Goal: Navigation & Orientation: Find specific page/section

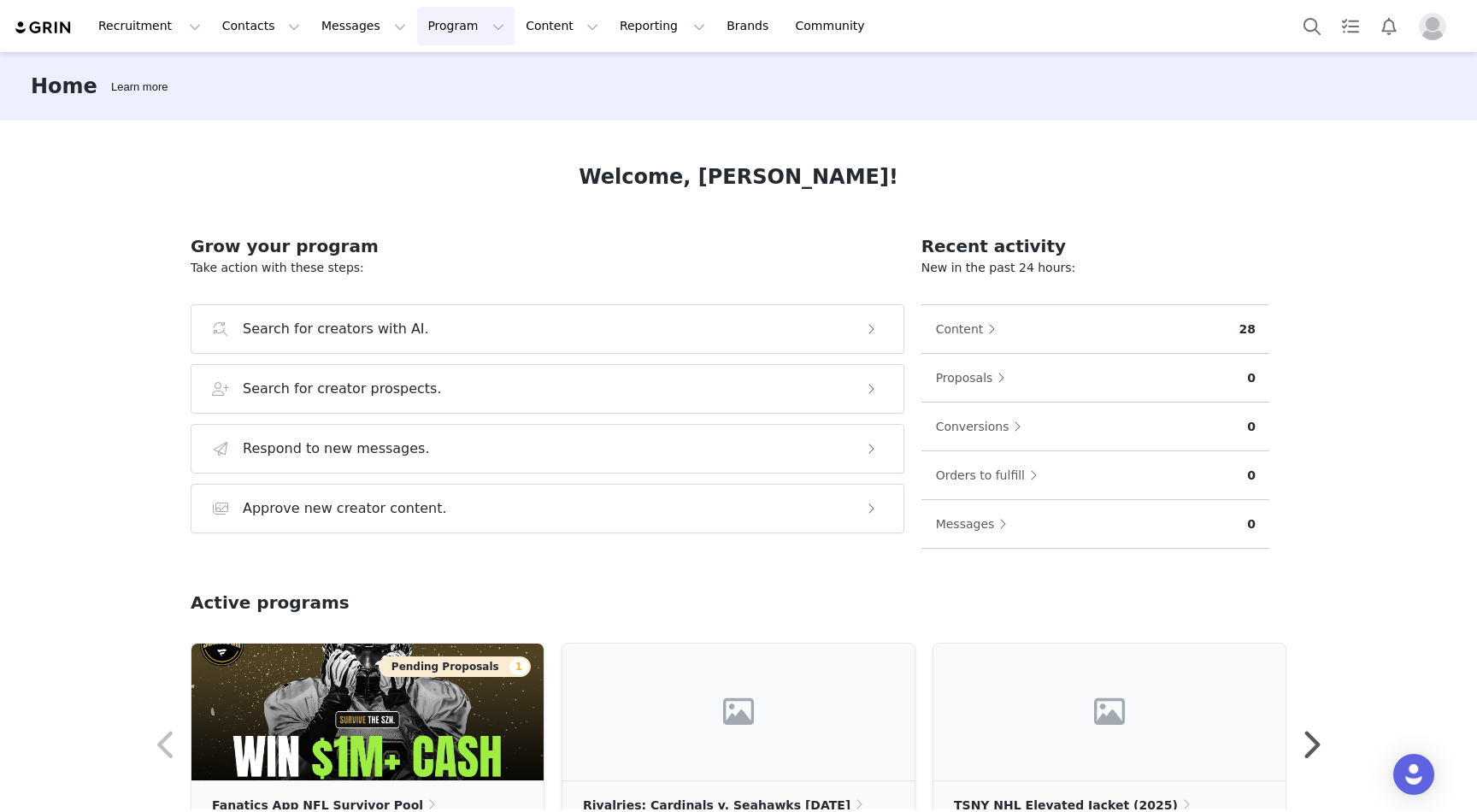
click at [452, 27] on button "Program Program" at bounding box center [466, 25] width 97 height 38
click at [454, 78] on p "Activations" at bounding box center [437, 75] width 65 height 18
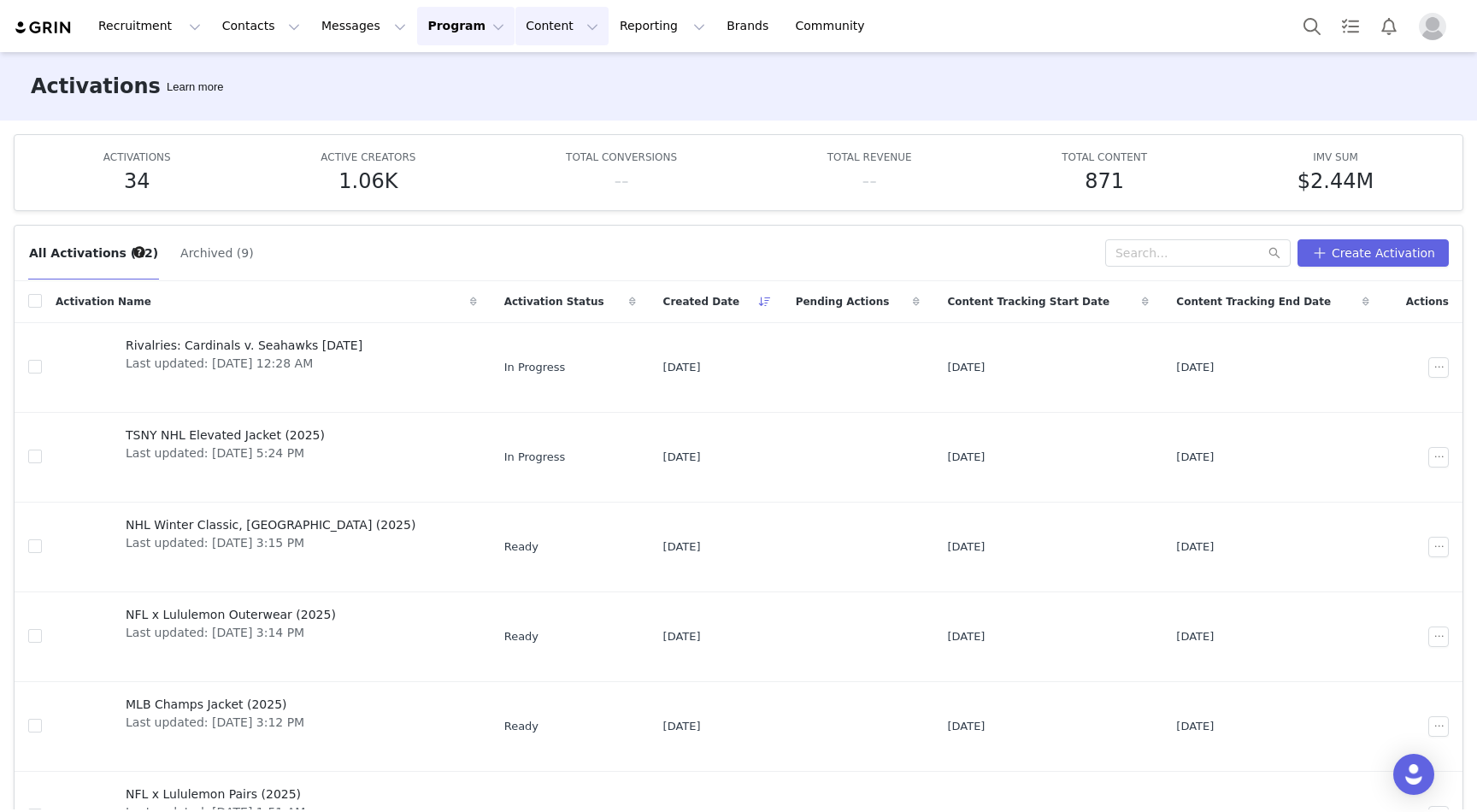
click at [516, 18] on button "Content Content" at bounding box center [563, 25] width 94 height 38
click at [510, 73] on p "Creator Content" at bounding box center [542, 75] width 96 height 18
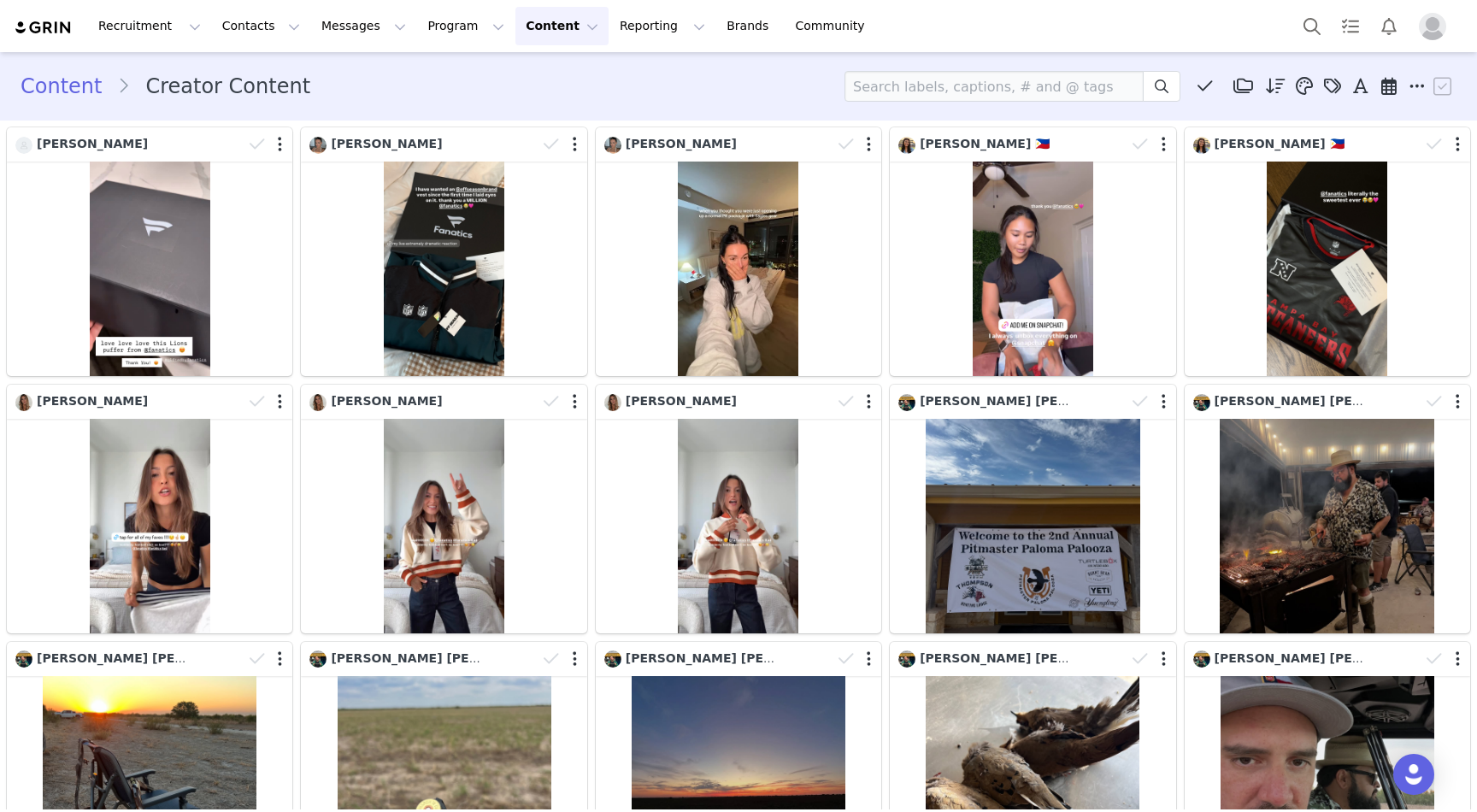
click at [510, 73] on div "Content Creator Content Media Library (0) Folders No folders have been created …" at bounding box center [738, 87] width 1435 height 31
click at [631, 75] on div "Content Creator Content Media Library (0) Folders No folders have been created …" at bounding box center [738, 87] width 1435 height 31
click at [631, 74] on div "Content Creator Content Media Library (0) Folders No folders have been created …" at bounding box center [738, 87] width 1435 height 31
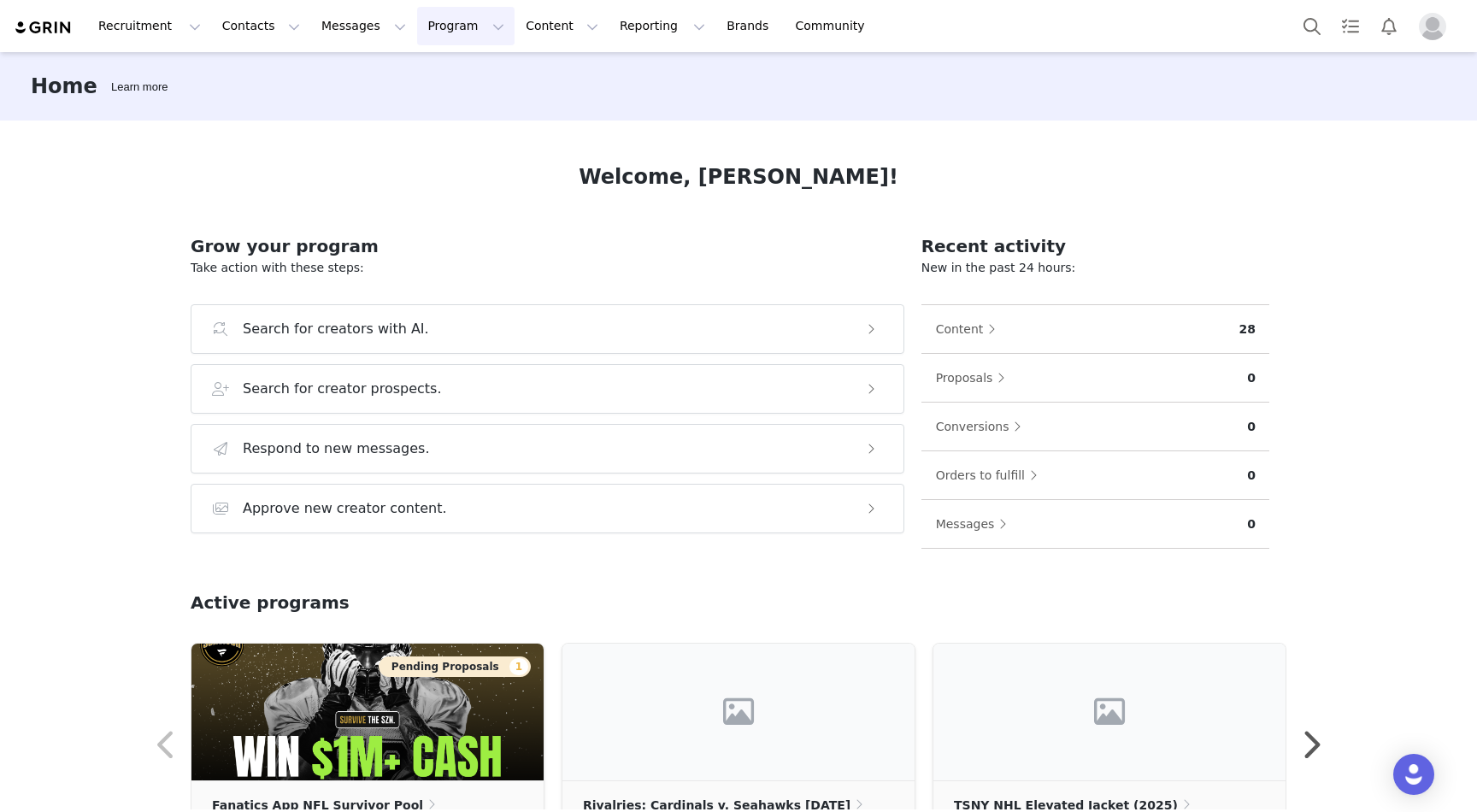
click at [431, 23] on button "Program Program" at bounding box center [466, 25] width 97 height 38
click at [516, 33] on button "Content Content" at bounding box center [563, 25] width 94 height 38
click at [535, 77] on p "Creator Content" at bounding box center [542, 75] width 96 height 18
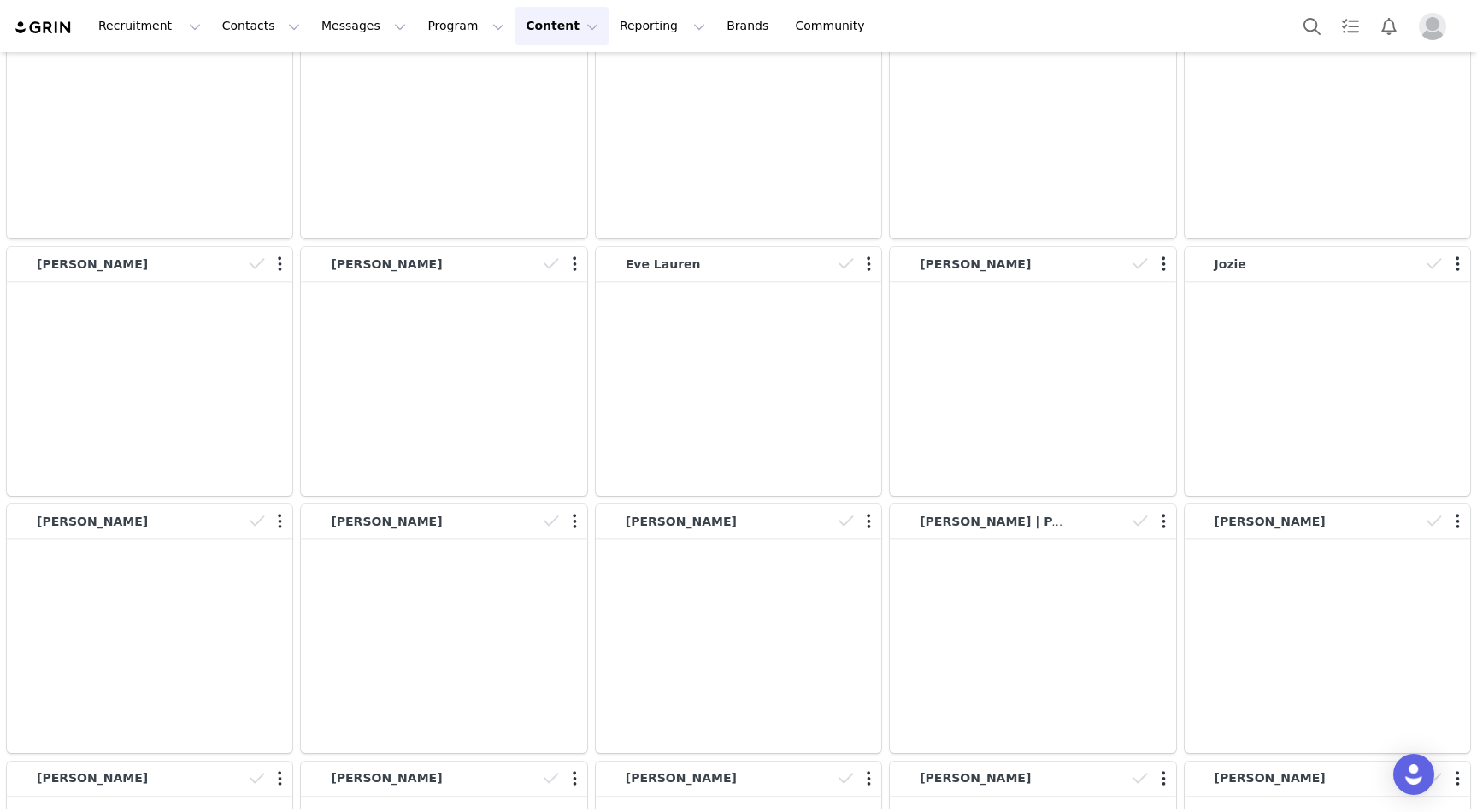
scroll to position [3030, 0]
